Goal: Task Accomplishment & Management: Use online tool/utility

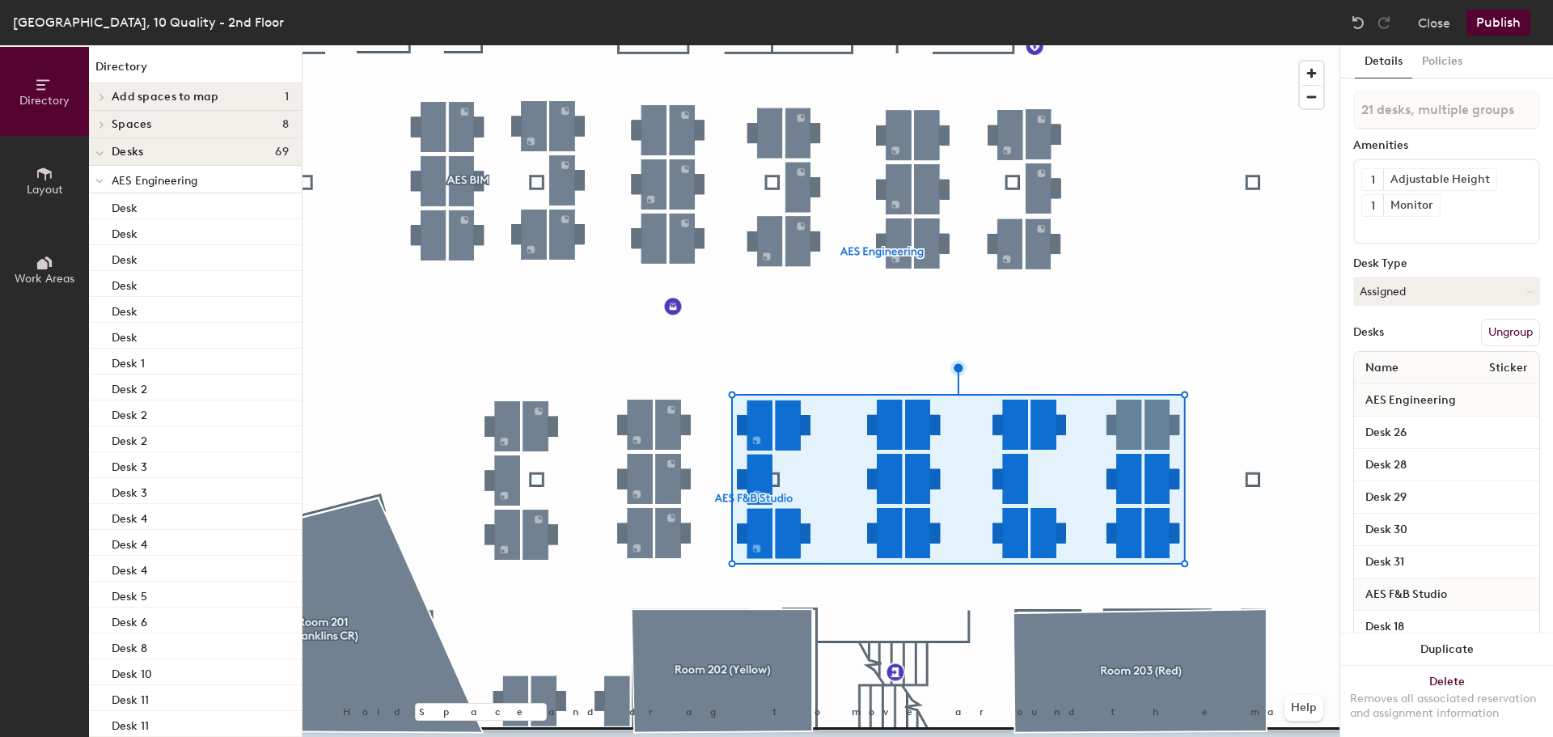
type input "22 desks, multiple groups"
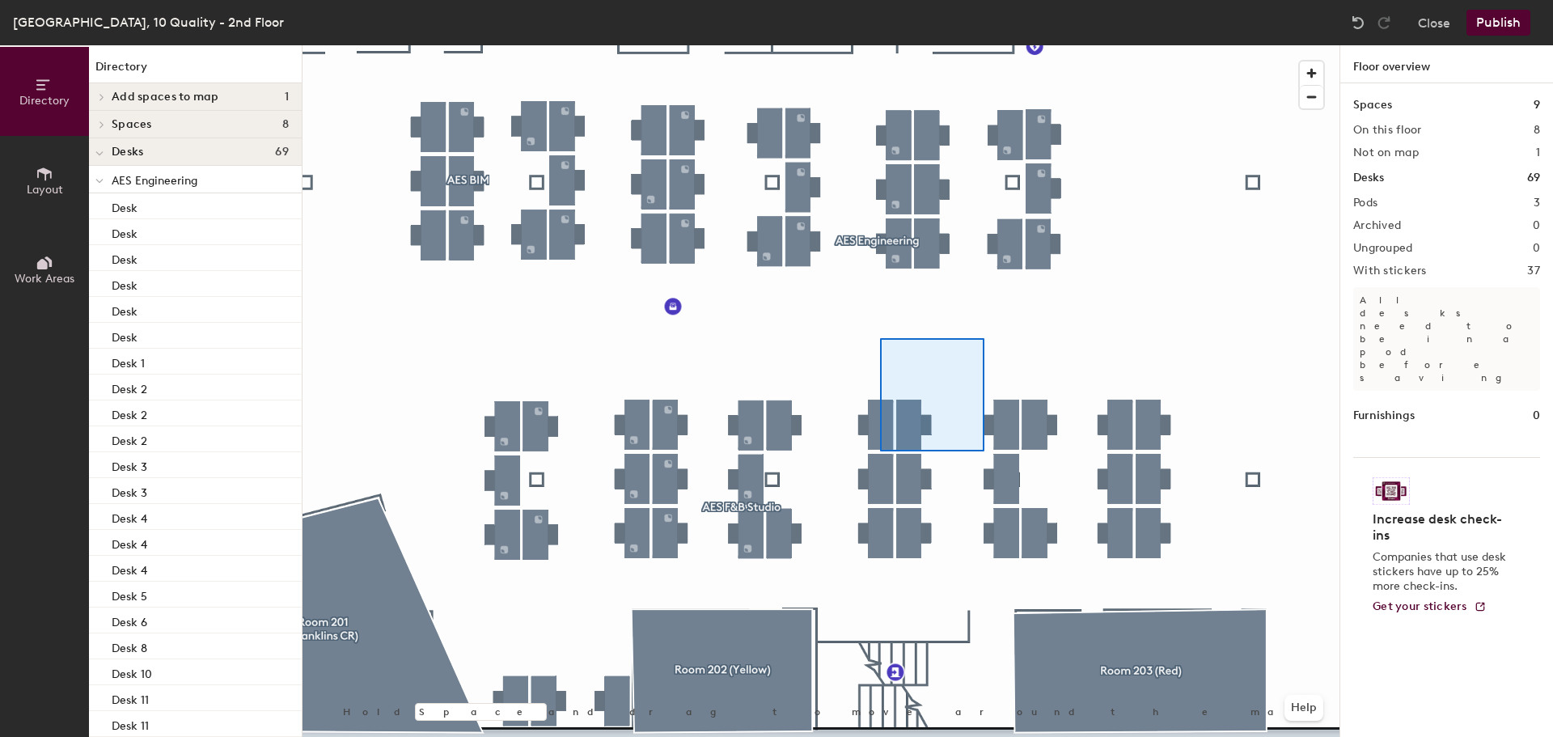
click at [987, 45] on div at bounding box center [821, 45] width 1037 height 0
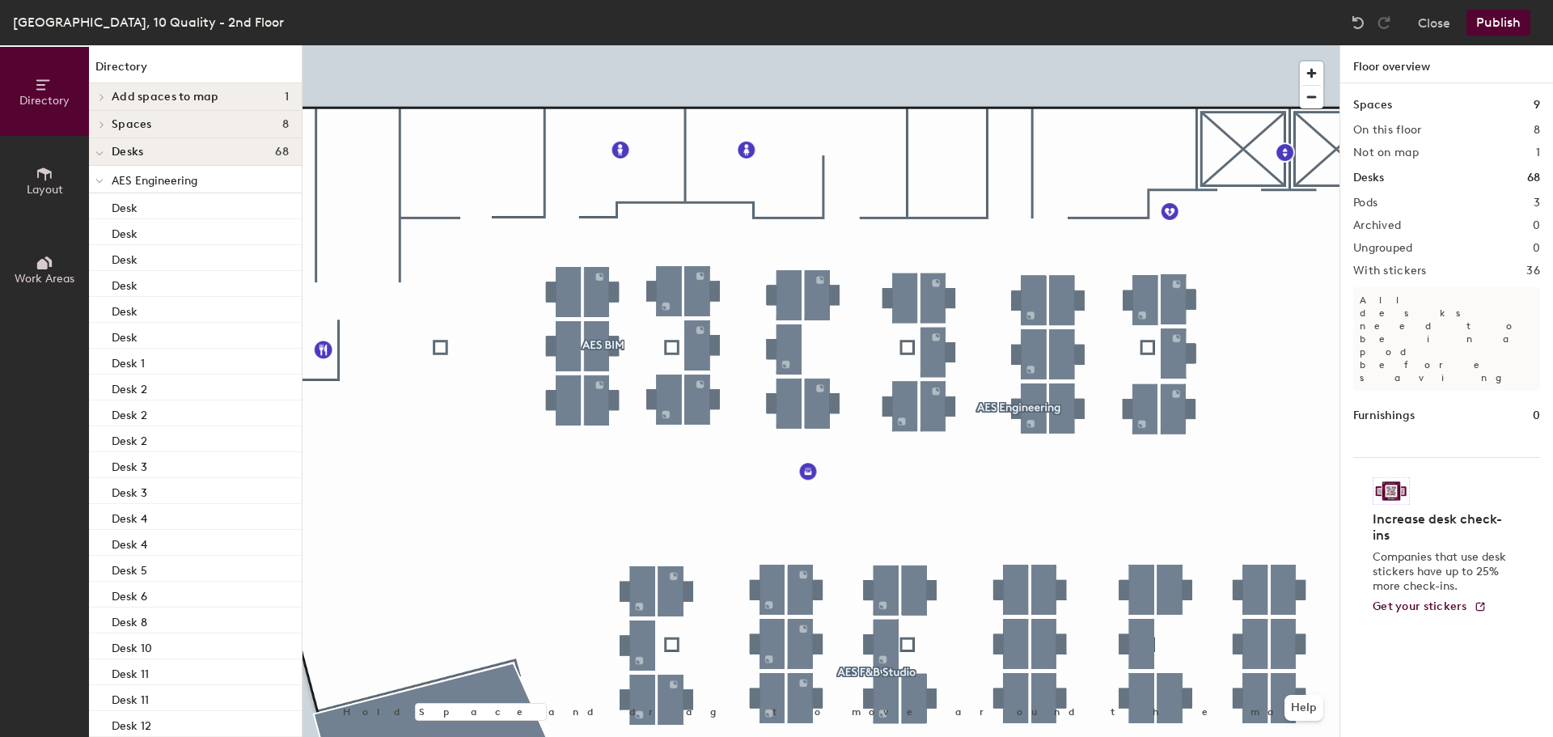
click at [1517, 22] on button "Publish" at bounding box center [1499, 23] width 64 height 26
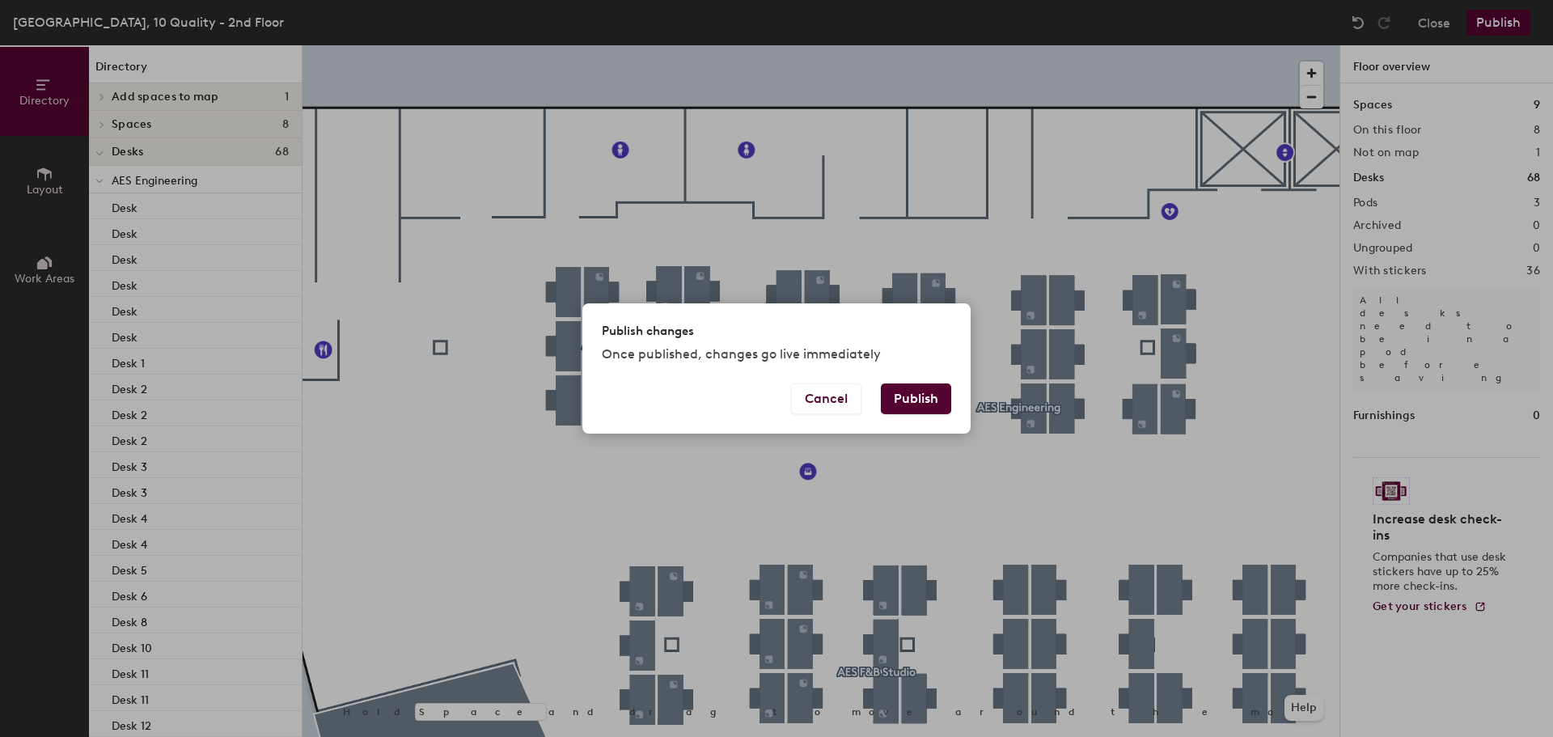
click at [916, 395] on button "Publish" at bounding box center [916, 398] width 70 height 31
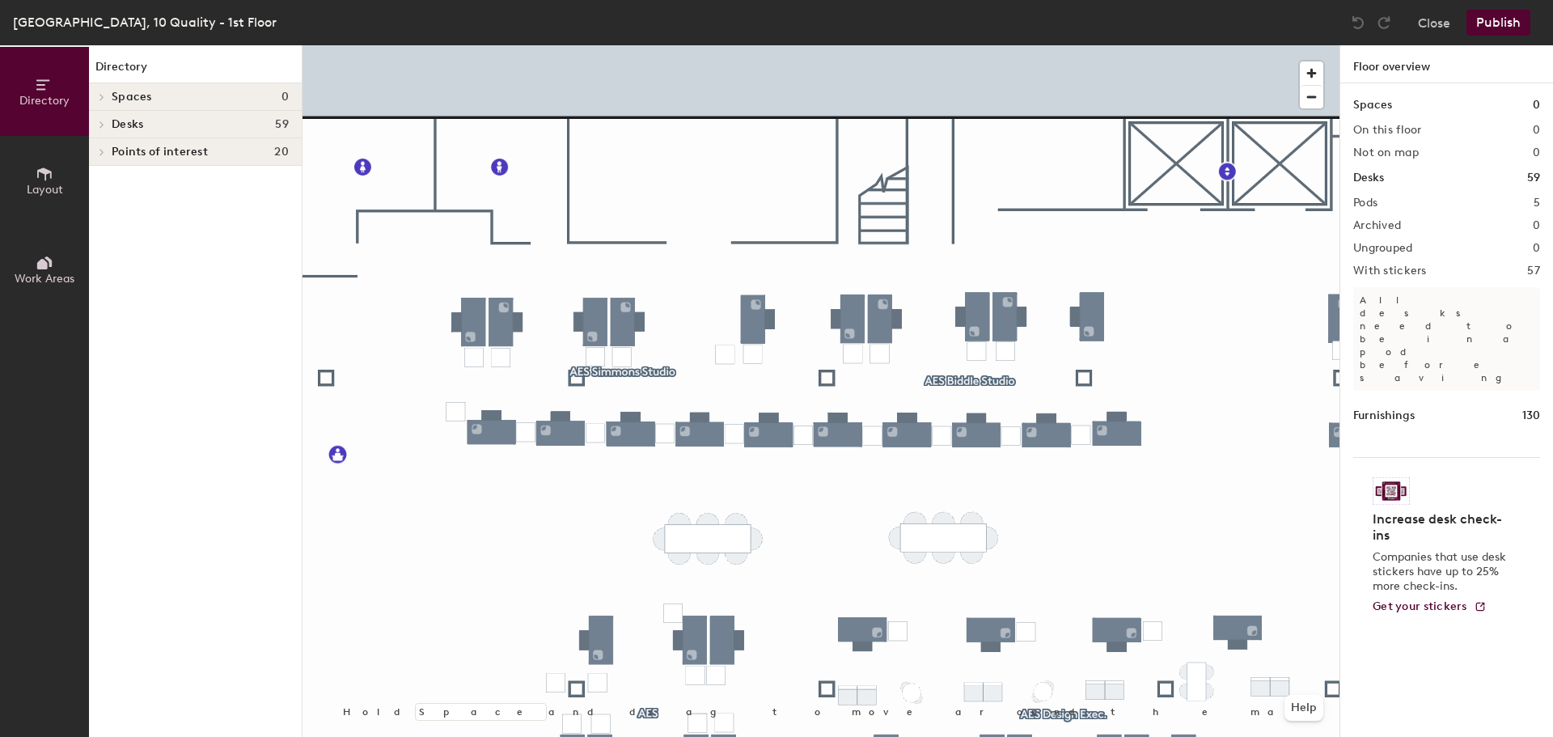
click at [42, 180] on icon at bounding box center [45, 174] width 18 height 18
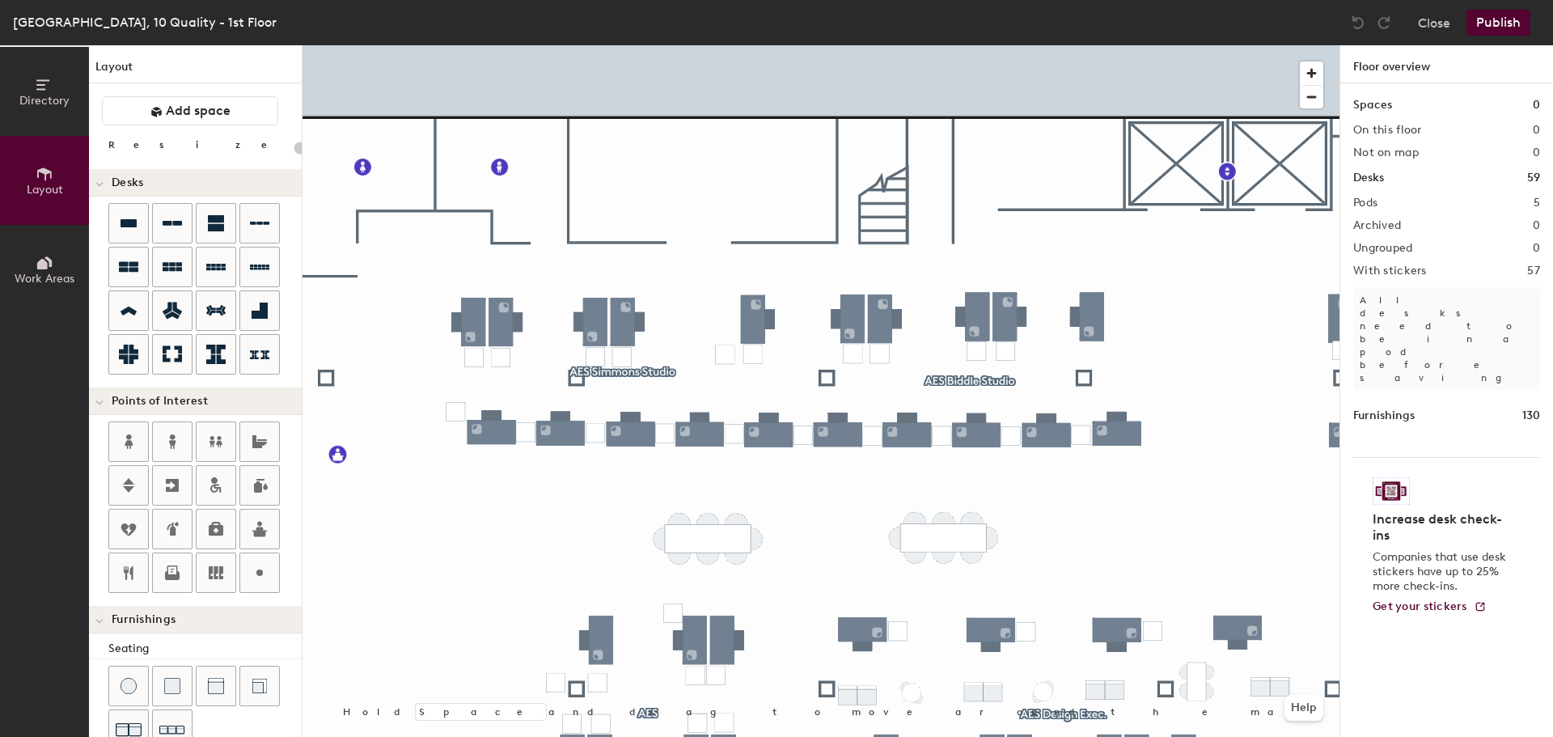
click at [722, 270] on div "Directory Layout Work Areas Layout Add space Resize Desks Points of Interest Fu…" at bounding box center [776, 391] width 1553 height 692
type input "140"
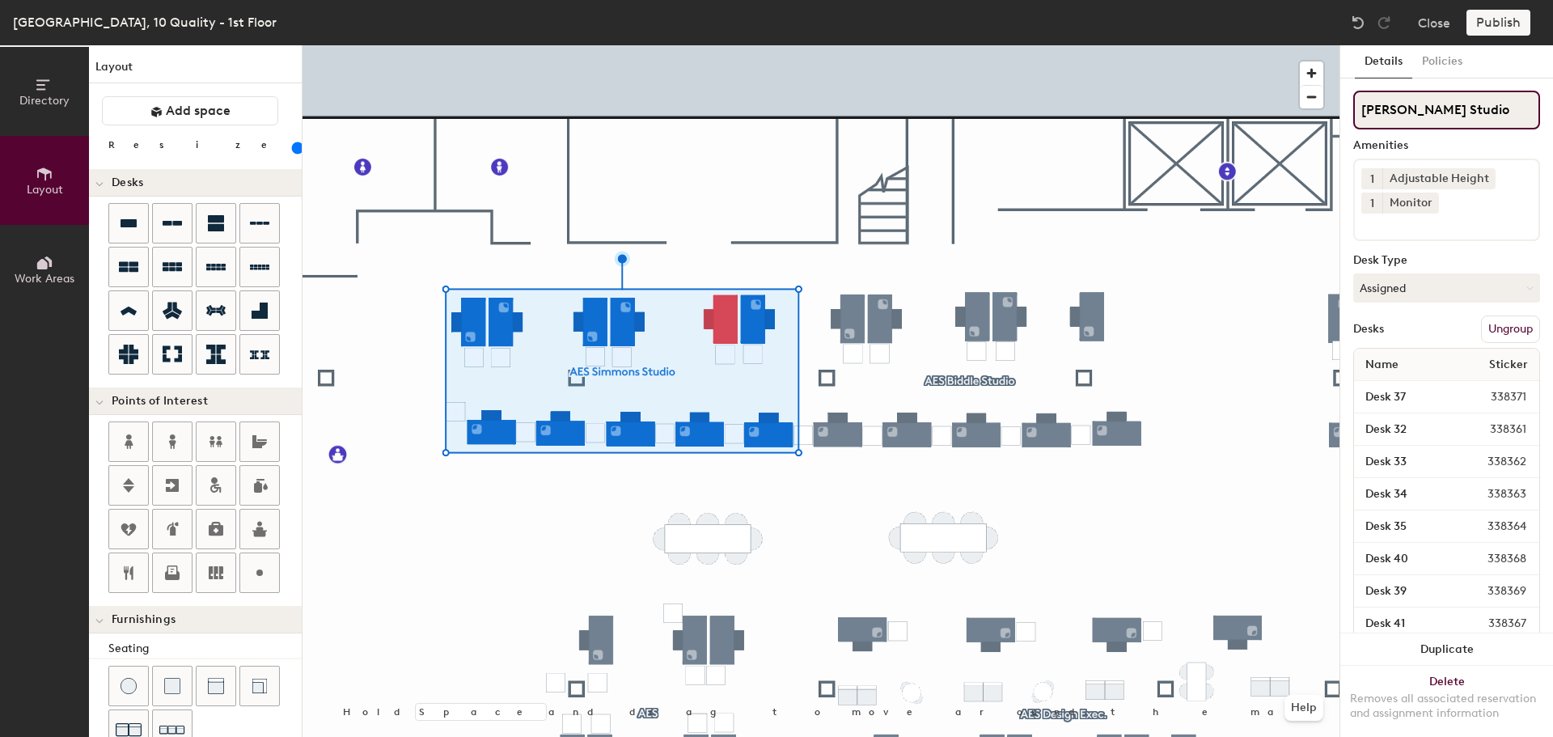
click at [1124, 87] on div "Directory Layout Work Areas Layout Add space Resize Desks Points of Interest Fu…" at bounding box center [776, 391] width 1553 height 692
click at [1495, 330] on button "Ungroup" at bounding box center [1510, 329] width 59 height 28
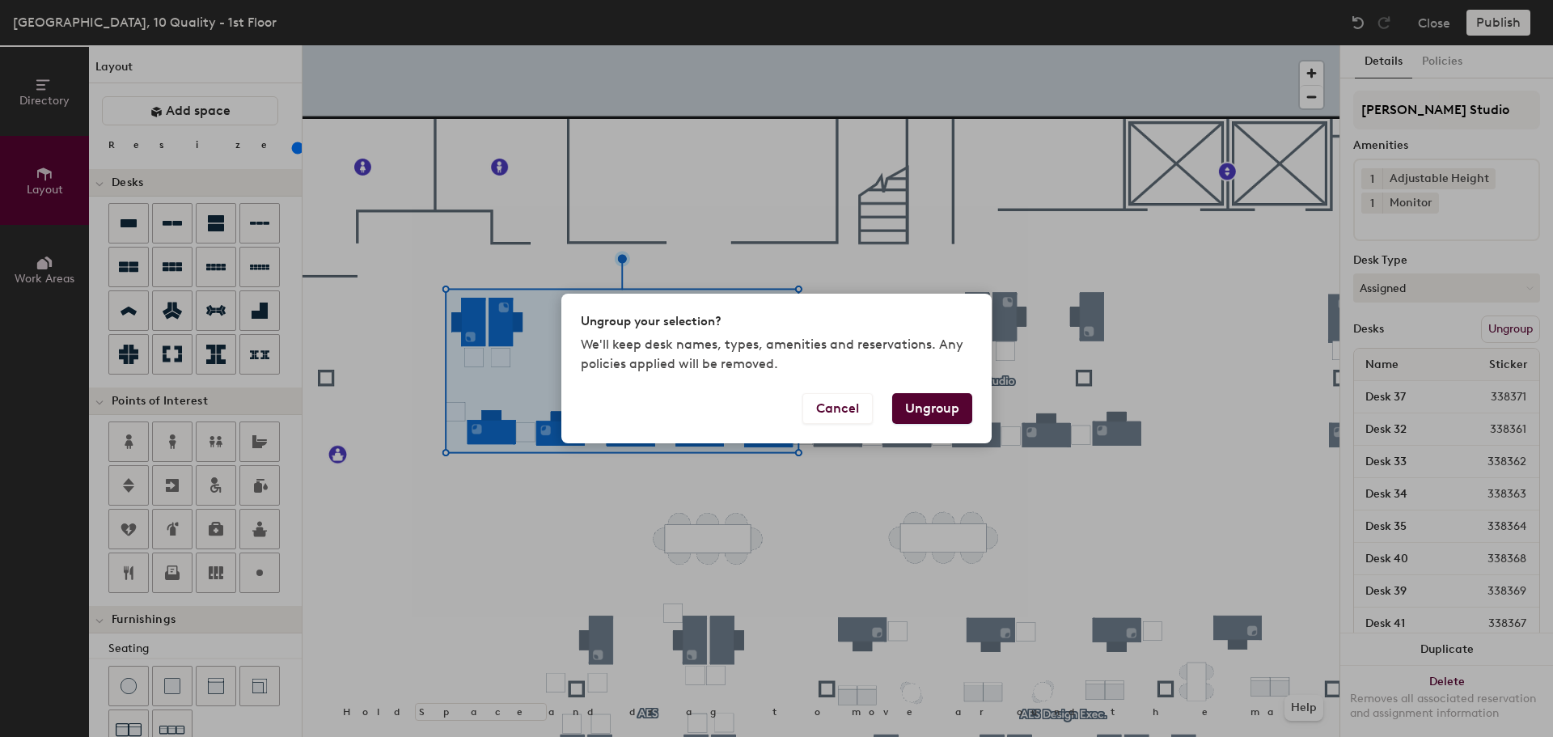
click at [925, 405] on button "Ungroup" at bounding box center [932, 408] width 80 height 31
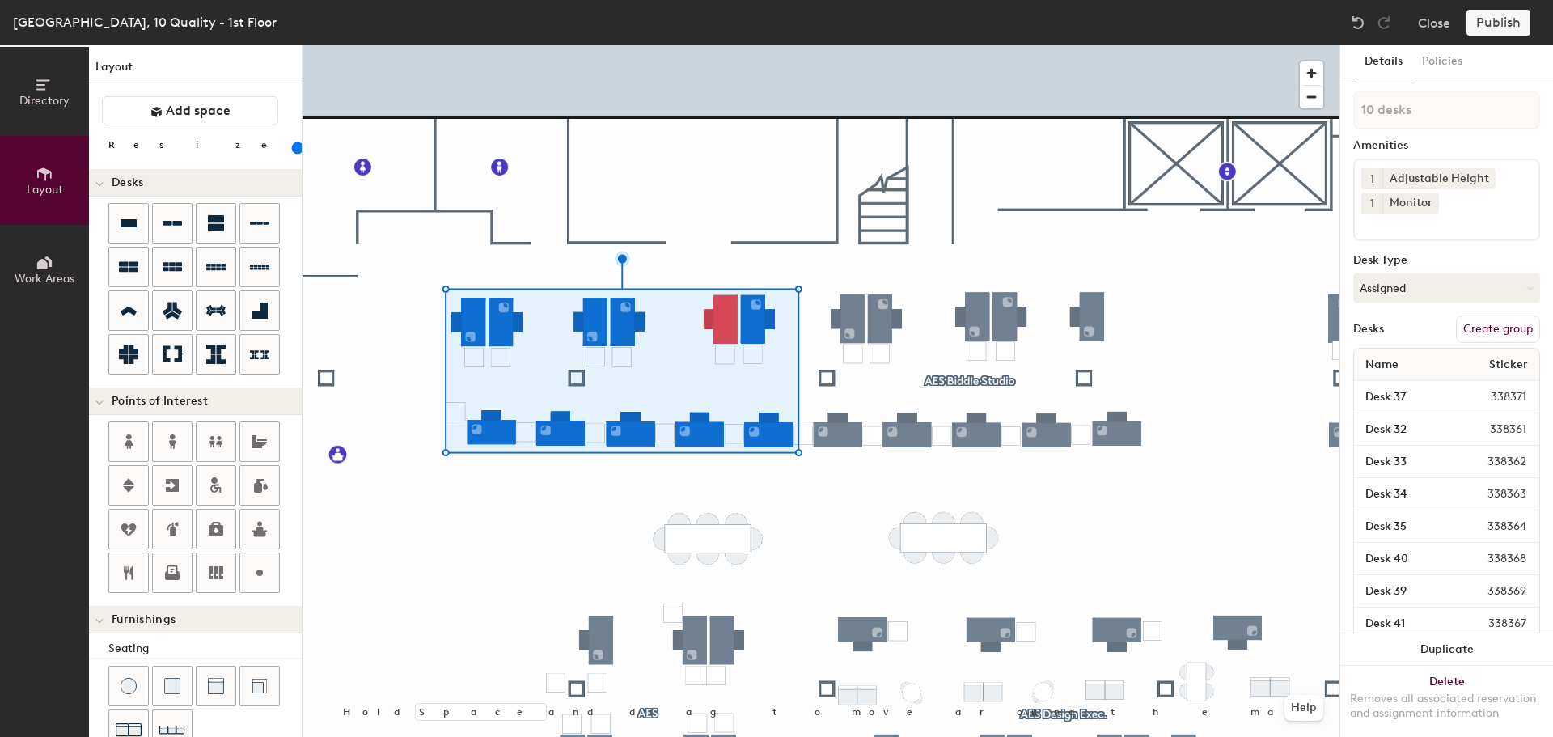
click at [1475, 325] on button "Create group" at bounding box center [1498, 329] width 84 height 28
drag, startPoint x: 1405, startPoint y: 111, endPoint x: 1302, endPoint y: 100, distance: 103.3
click at [1302, 100] on div "Directory Layout Work Areas Layout Add space Resize Desks Points of Interest Fu…" at bounding box center [776, 391] width 1553 height 692
type input "AES Simmons Studio"
click at [1503, 328] on button "Ungroup" at bounding box center [1510, 329] width 59 height 28
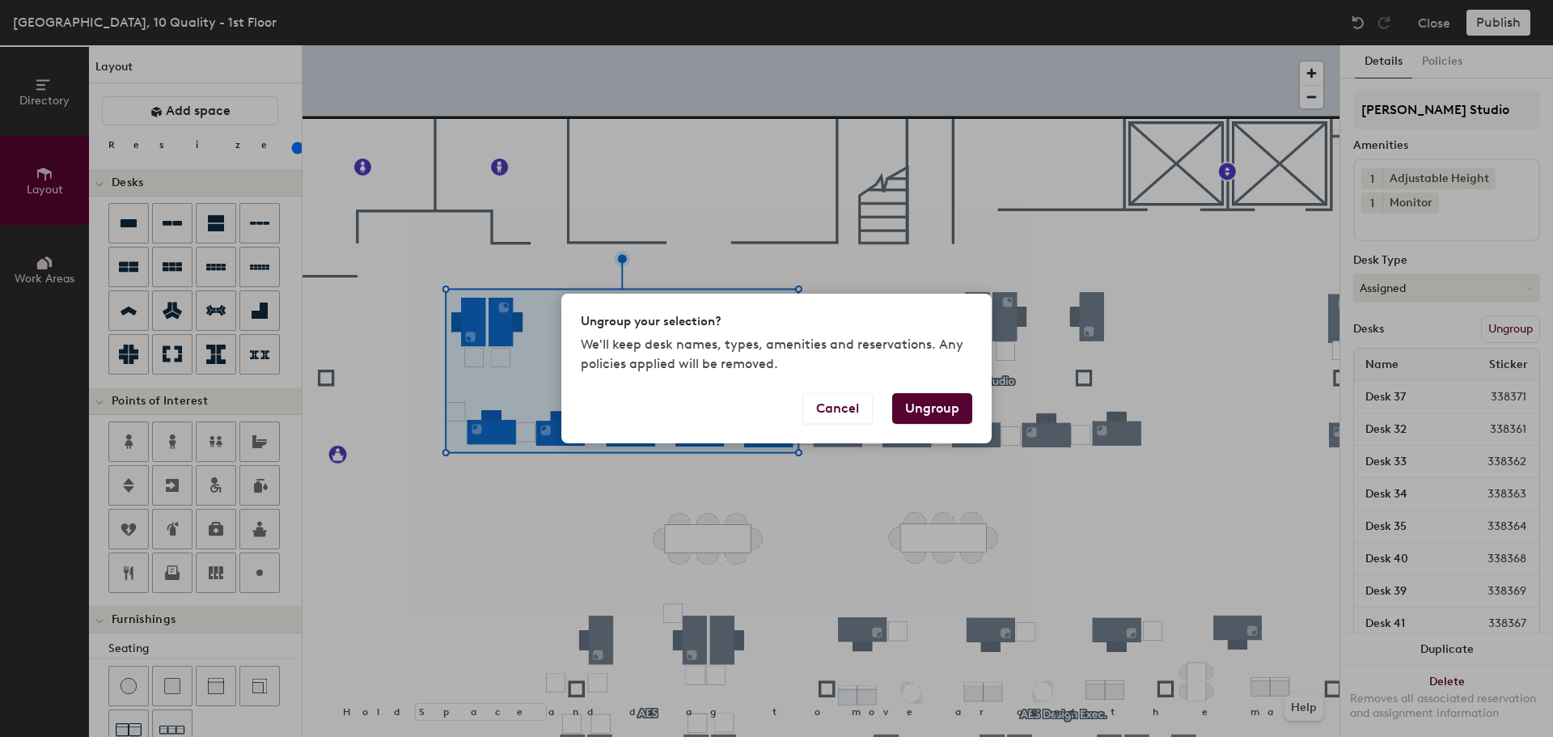
click at [945, 409] on button "Ungroup" at bounding box center [932, 408] width 80 height 31
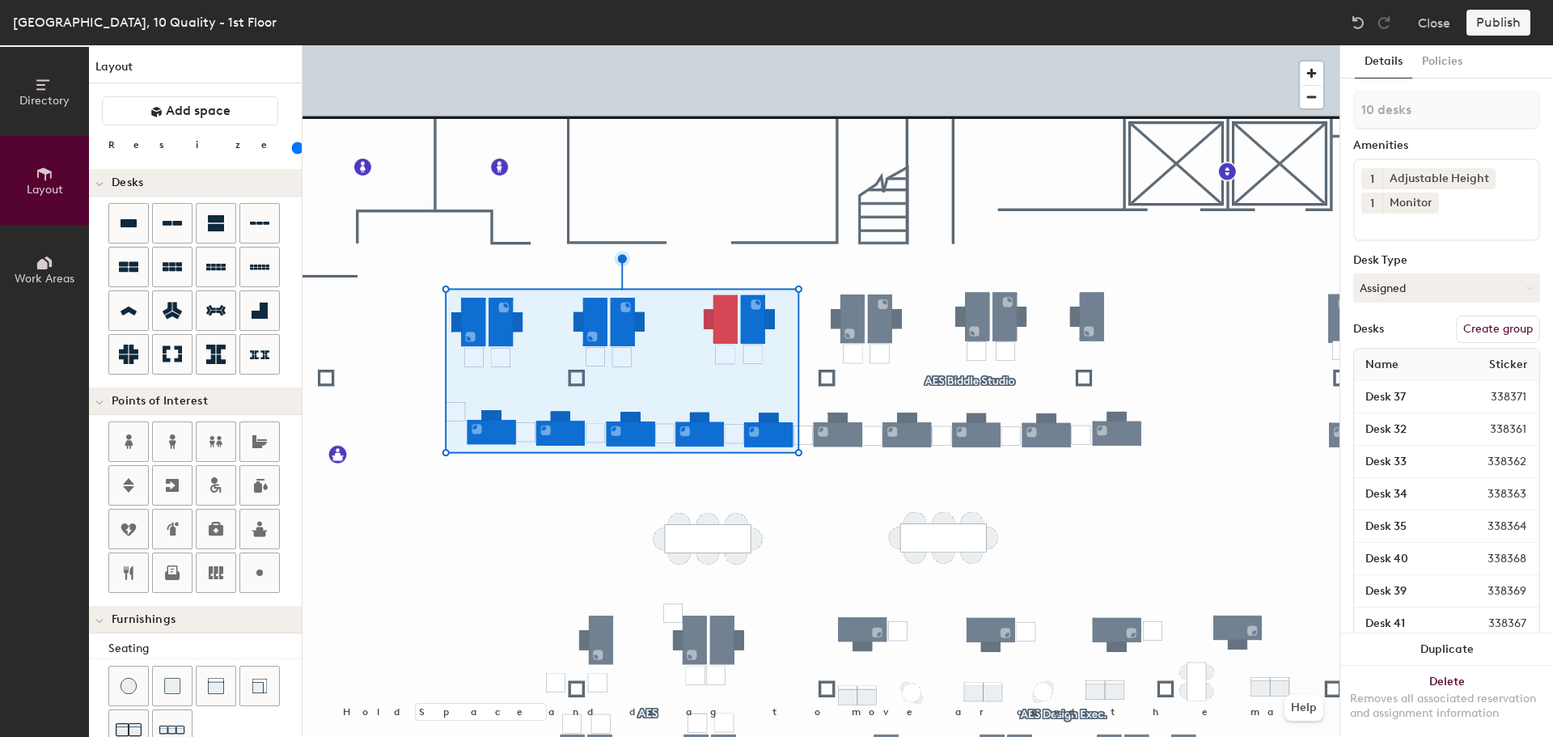
click at [701, 45] on div at bounding box center [821, 45] width 1037 height 0
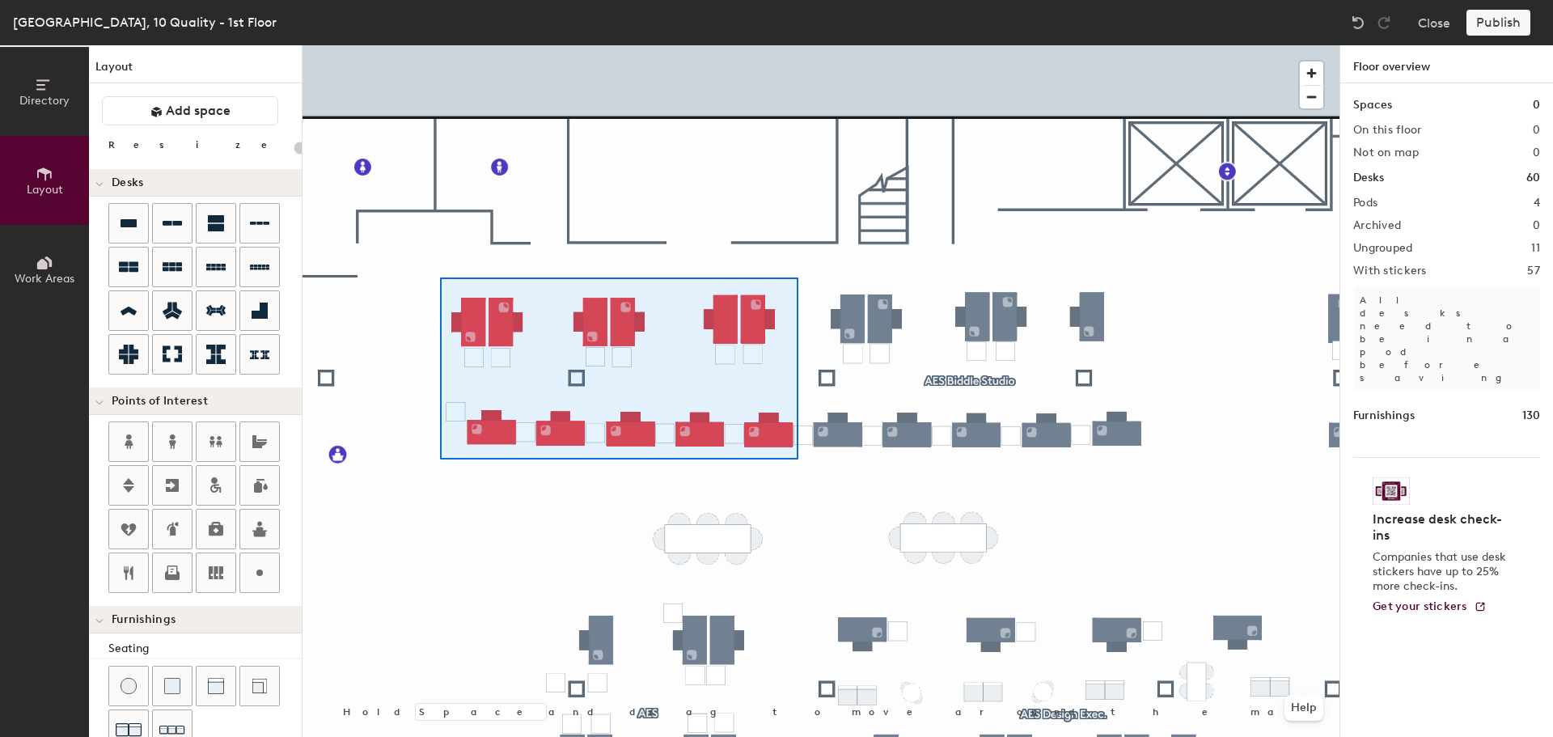
click at [440, 45] on div at bounding box center [821, 45] width 1037 height 0
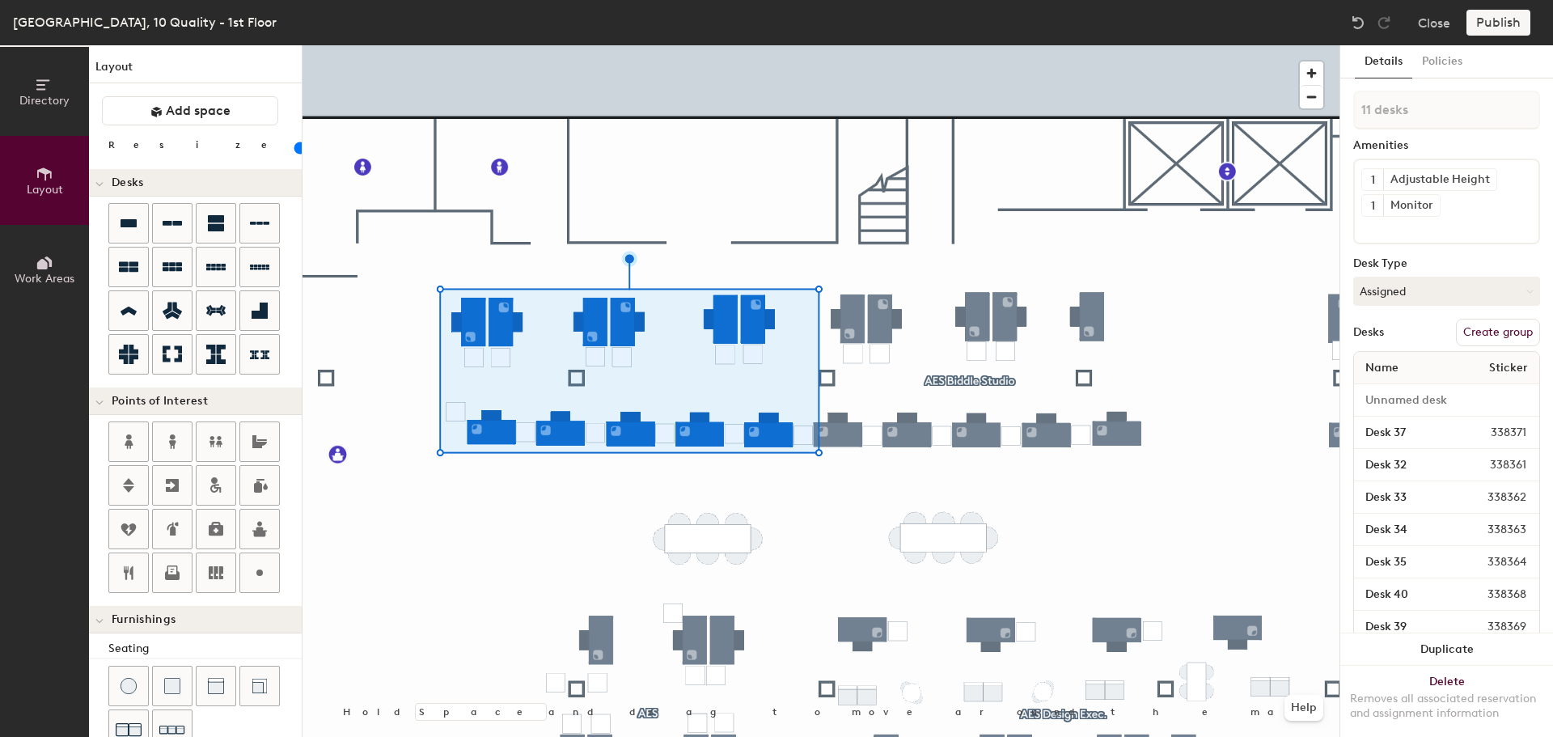
click at [1491, 330] on button "Create group" at bounding box center [1498, 333] width 84 height 28
type input "20"
click at [1266, 112] on div "Directory Layout Work Areas Layout Add space Resize Desks Points of Interest Fu…" at bounding box center [776, 391] width 1553 height 692
type input "AES Simmons Studio"
type input "20"
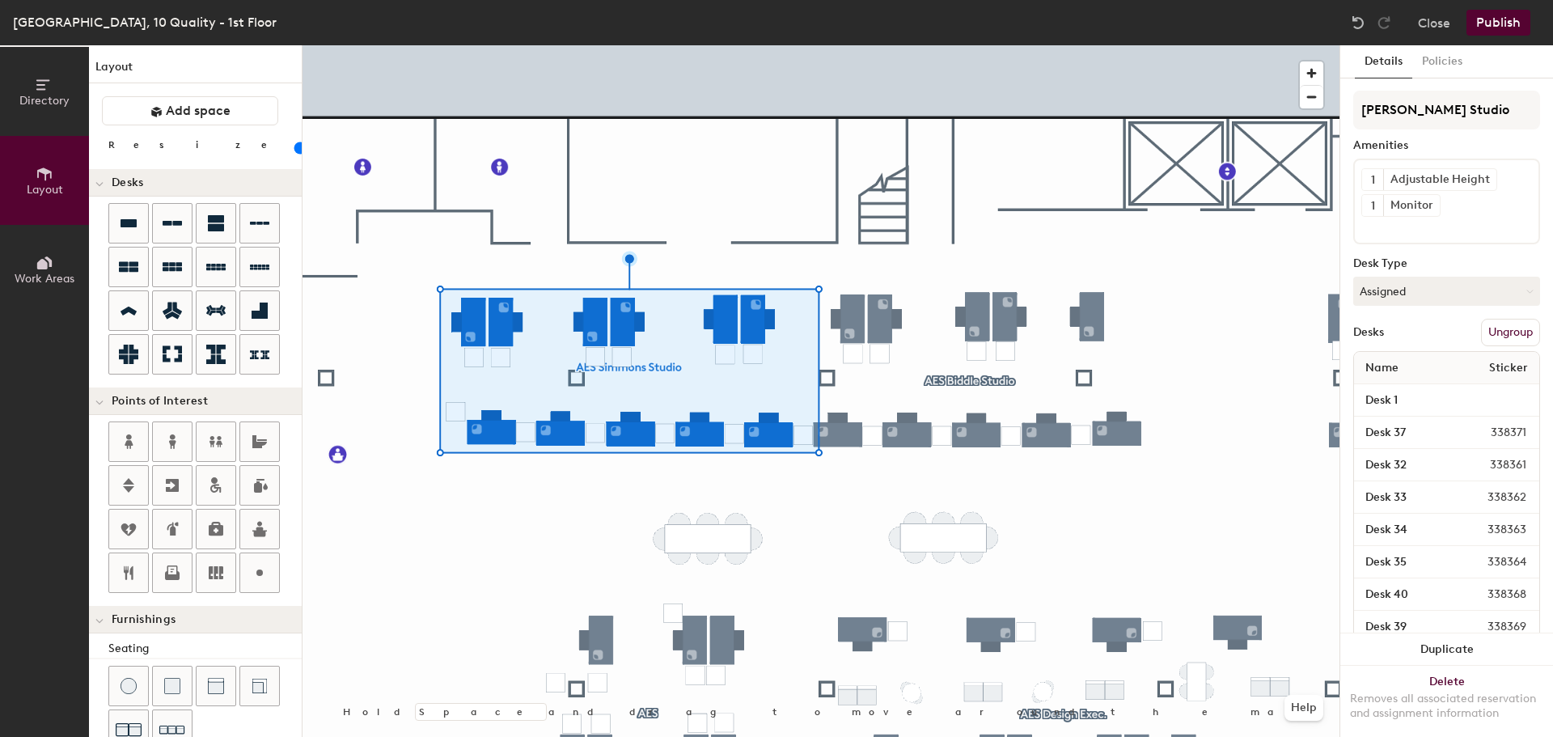
type input "AES Simmons Studio"
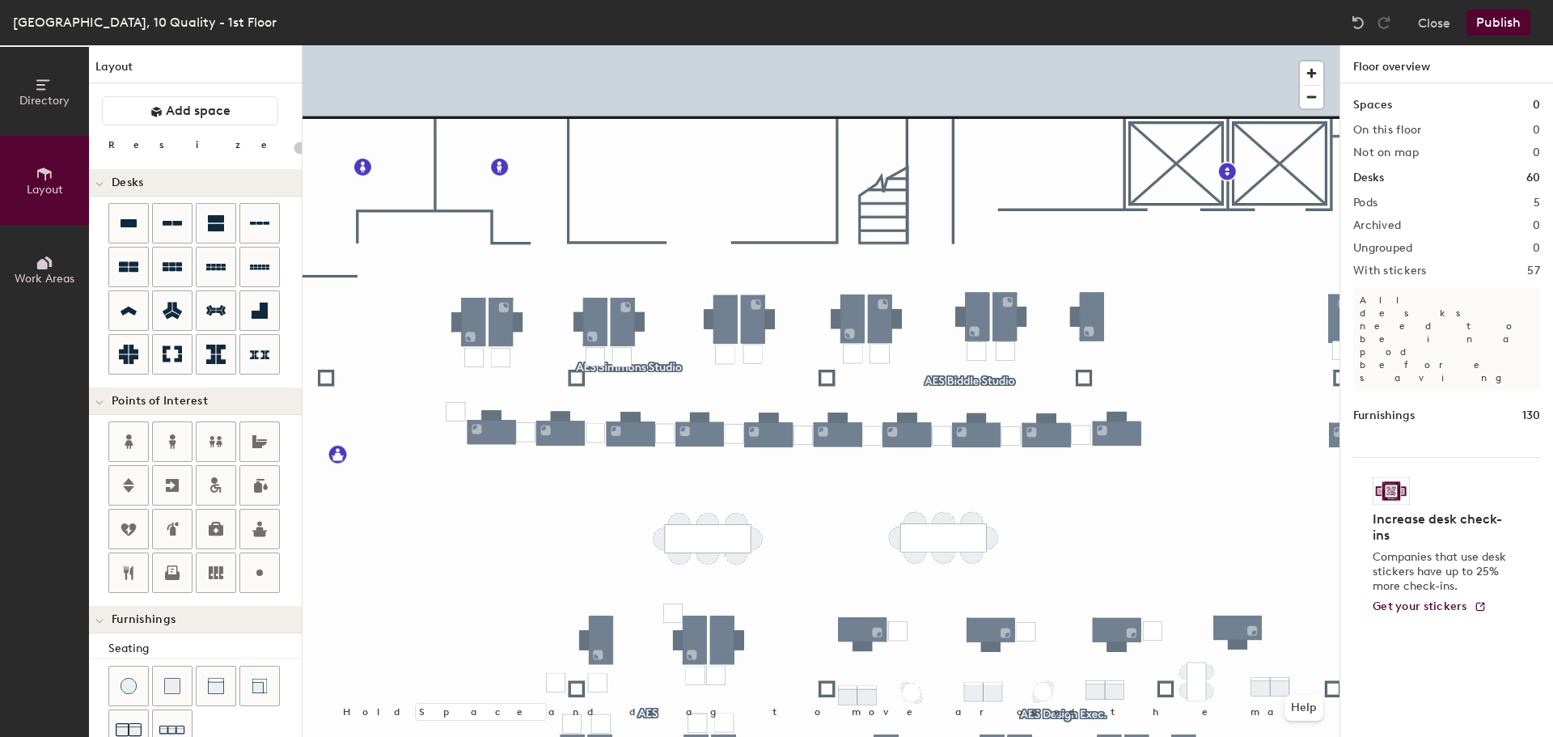
click at [1501, 25] on button "Publish" at bounding box center [1499, 23] width 64 height 26
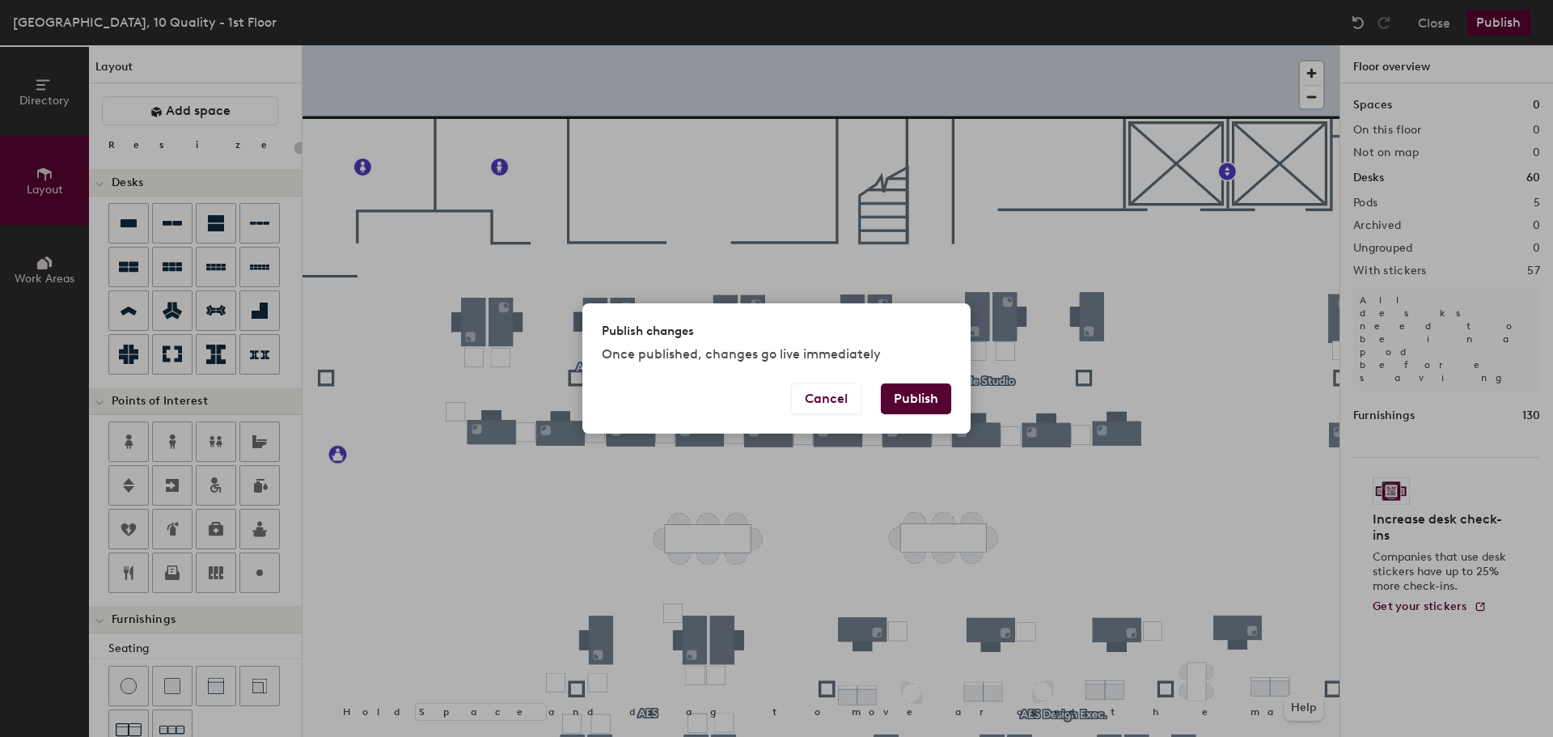
click at [917, 397] on button "Publish" at bounding box center [916, 398] width 70 height 31
type input "20"
